Goal: Transaction & Acquisition: Purchase product/service

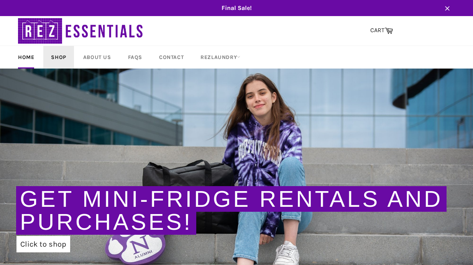
click at [56, 61] on link "Shop" at bounding box center [58, 57] width 30 height 23
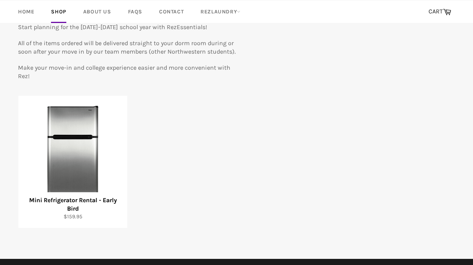
scroll to position [89, 0]
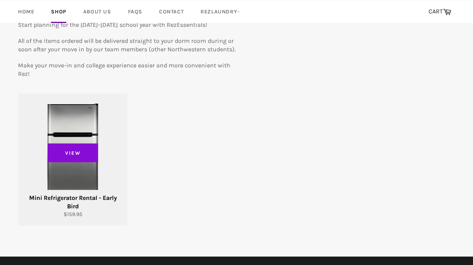
click at [75, 156] on span "View" at bounding box center [73, 152] width 51 height 19
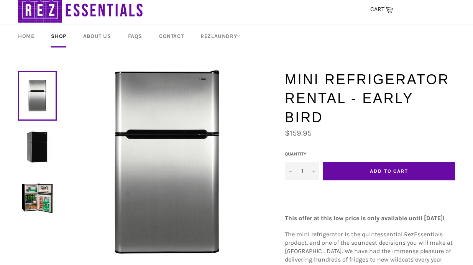
scroll to position [16, 0]
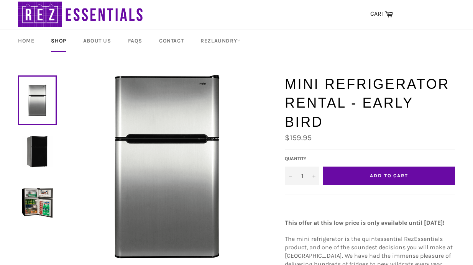
click at [360, 167] on button "Add to Cart" at bounding box center [389, 176] width 132 height 18
click at [393, 13] on span at bounding box center [392, 13] width 4 height 4
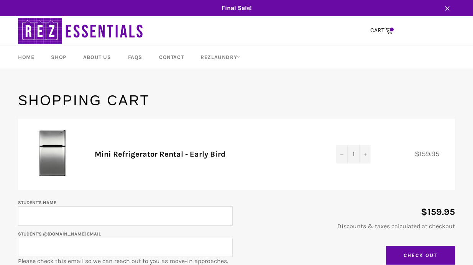
click at [246, 5] on span "Final Sale!" at bounding box center [236, 8] width 452 height 8
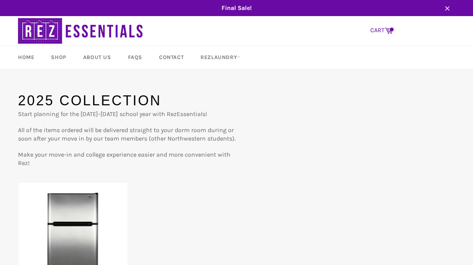
click at [382, 30] on link "CART Cart" at bounding box center [381, 31] width 30 height 16
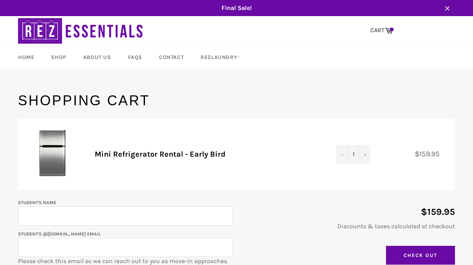
click at [61, 153] on img at bounding box center [52, 153] width 46 height 46
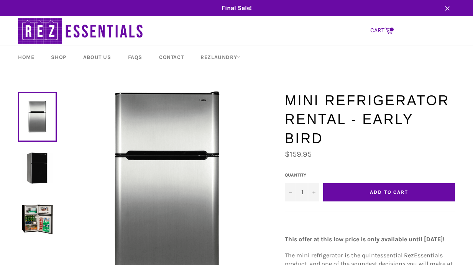
click at [373, 29] on link "CART Cart" at bounding box center [381, 31] width 30 height 16
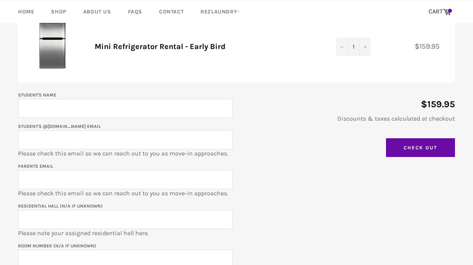
scroll to position [109, 0]
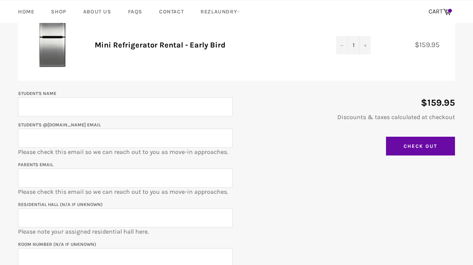
click at [389, 136] on div "$159.95 Discounts & taxes calculated at checkout Update Cart Check Out" at bounding box center [344, 124] width 222 height 71
click at [390, 145] on input "Check Out" at bounding box center [420, 146] width 69 height 19
click at [128, 108] on input "Student's Name" at bounding box center [125, 106] width 215 height 19
type input "Christin Cha"
type input "ChristinCha2028@u.northwestern.edu"
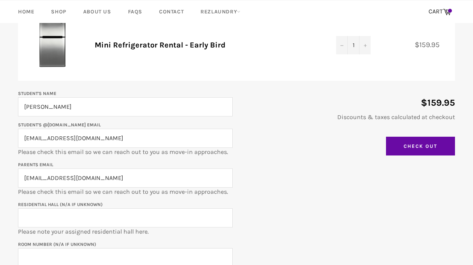
type input "henrycha@icloud.com"
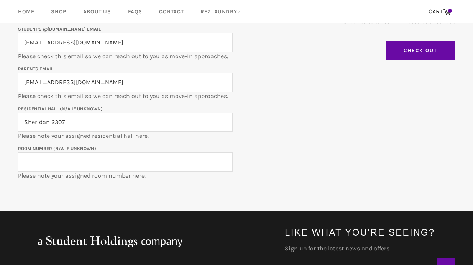
scroll to position [205, 0]
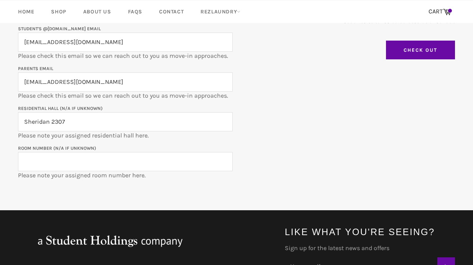
type input "Sheridan 2307"
click at [38, 161] on input "Room Number (N/A if unknown)" at bounding box center [125, 161] width 215 height 19
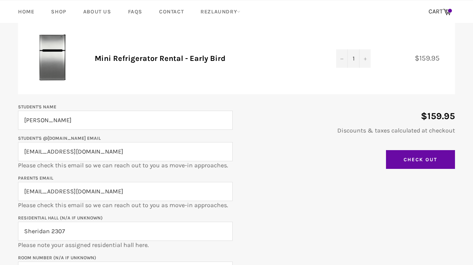
scroll to position [90, 0]
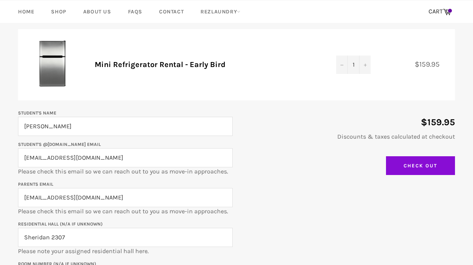
type input "307"
click at [393, 163] on input "Check Out" at bounding box center [420, 165] width 69 height 19
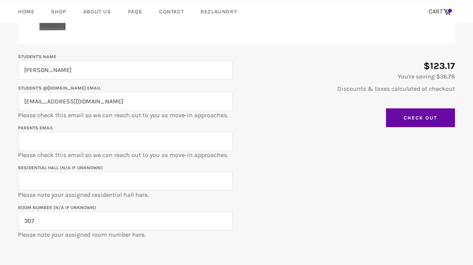
scroll to position [146, 0]
click at [80, 99] on input "[EMAIL_ADDRESS][DOMAIN_NAME]" at bounding box center [125, 101] width 215 height 19
click at [80, 99] on input "henrycha@icloud.com" at bounding box center [125, 101] width 215 height 19
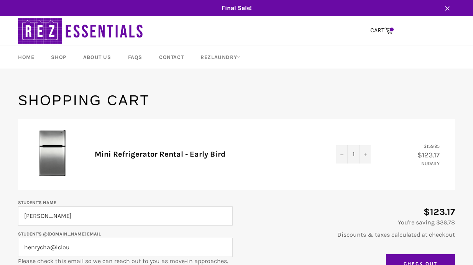
type input "henrycha@iclou"
click at [124, 36] on img at bounding box center [81, 30] width 126 height 29
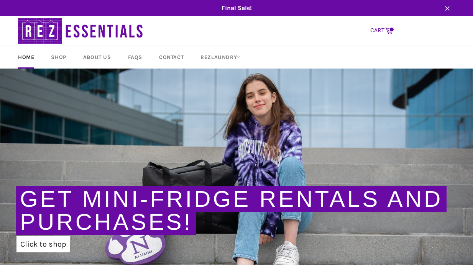
click at [385, 26] on link "CART Cart" at bounding box center [381, 31] width 30 height 16
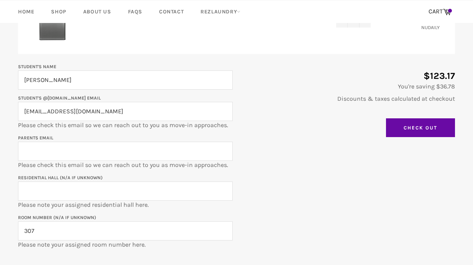
scroll to position [137, 0]
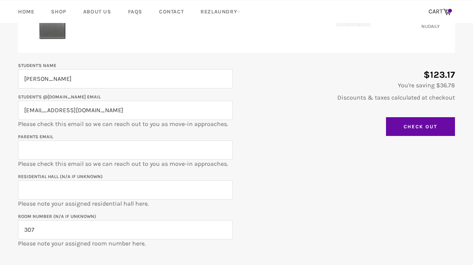
click at [131, 112] on input "[EMAIL_ADDRESS][DOMAIN_NAME]" at bounding box center [125, 110] width 215 height 19
type input "[EMAIL_ADDRESS][DOMAIN_NAME]"
click at [80, 147] on input "Parents email" at bounding box center [125, 150] width 215 height 19
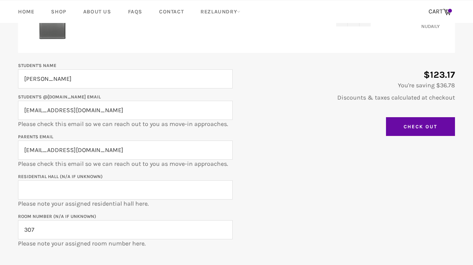
type input "[EMAIL_ADDRESS][DOMAIN_NAME]"
click at [53, 195] on input "Residential Hall (N/A if unknown)" at bounding box center [125, 189] width 215 height 19
type input "2307 Sheridan"
click at [125, 190] on input "2307 Sheridan" at bounding box center [125, 189] width 215 height 19
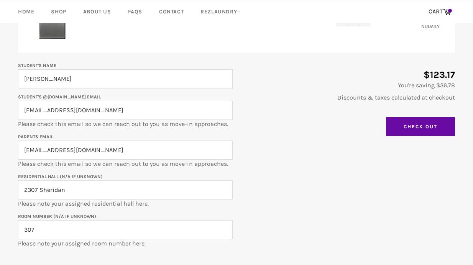
click at [125, 190] on input "2307 Sheridan" at bounding box center [125, 189] width 215 height 19
paste input "2307 Sheridan"
type input "2307 Sheridan"
click at [87, 232] on input "307" at bounding box center [125, 229] width 215 height 19
click at [281, 134] on div "$123.17 You're saving $36.78 Discounts & taxes calculated at checkout Update Ca…" at bounding box center [344, 100] width 222 height 79
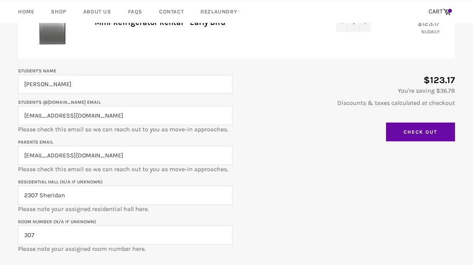
scroll to position [143, 0]
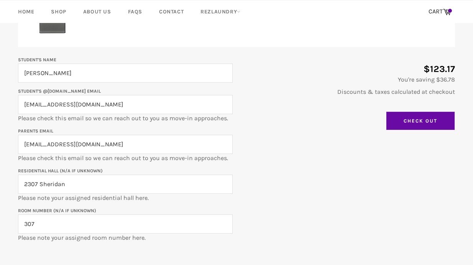
click at [401, 121] on input "Check Out" at bounding box center [420, 120] width 69 height 19
